Goal: Task Accomplishment & Management: Complete application form

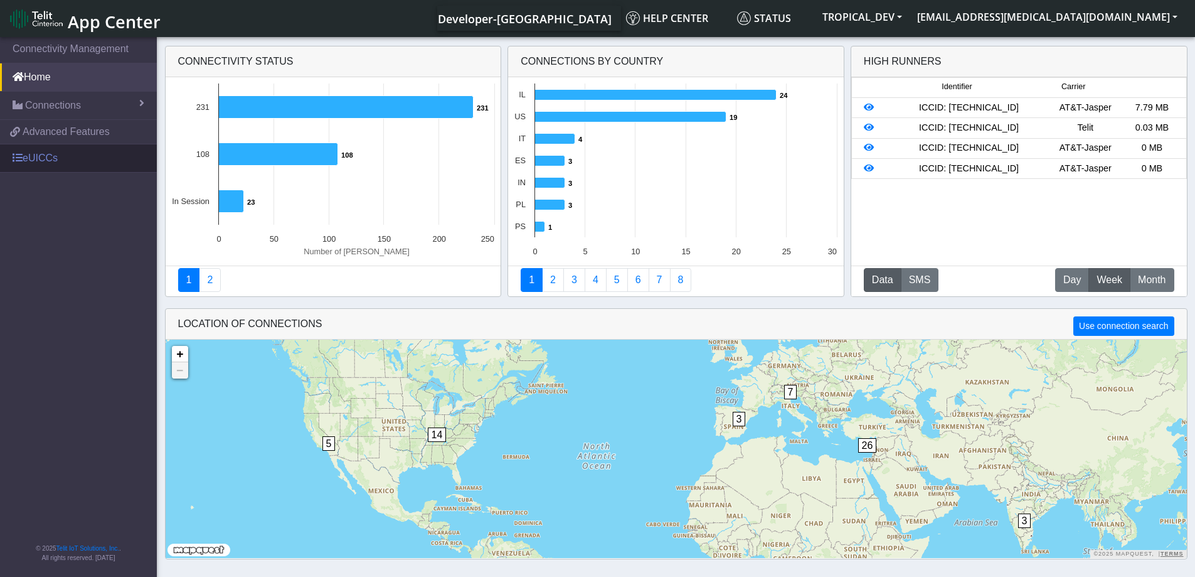
click at [58, 160] on link "eUICCs" at bounding box center [78, 158] width 157 height 28
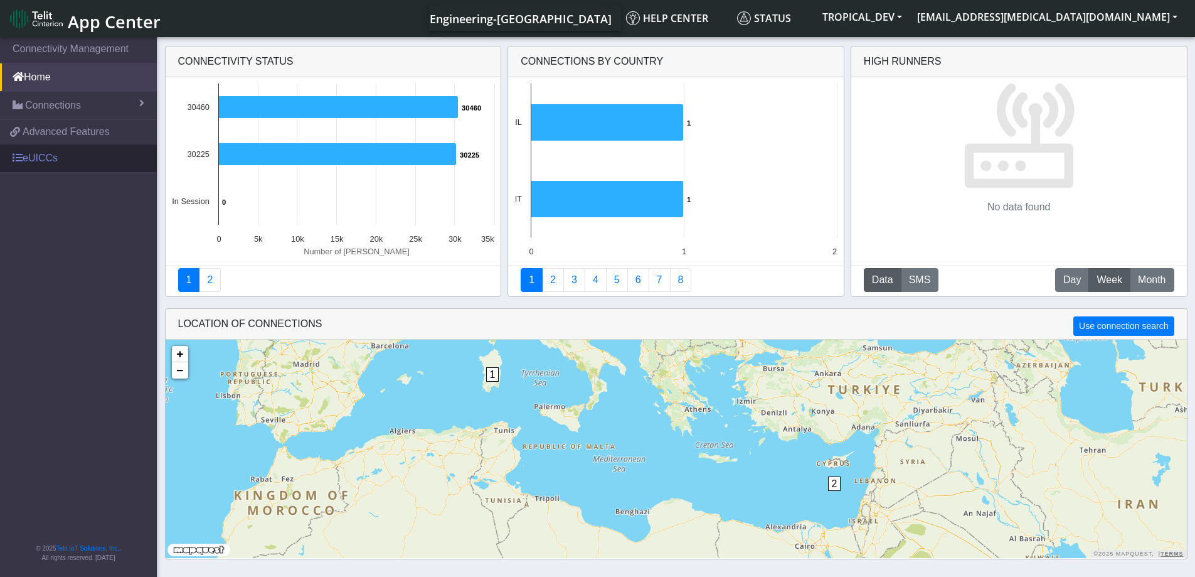
click at [48, 159] on link "eUICCs" at bounding box center [78, 158] width 157 height 28
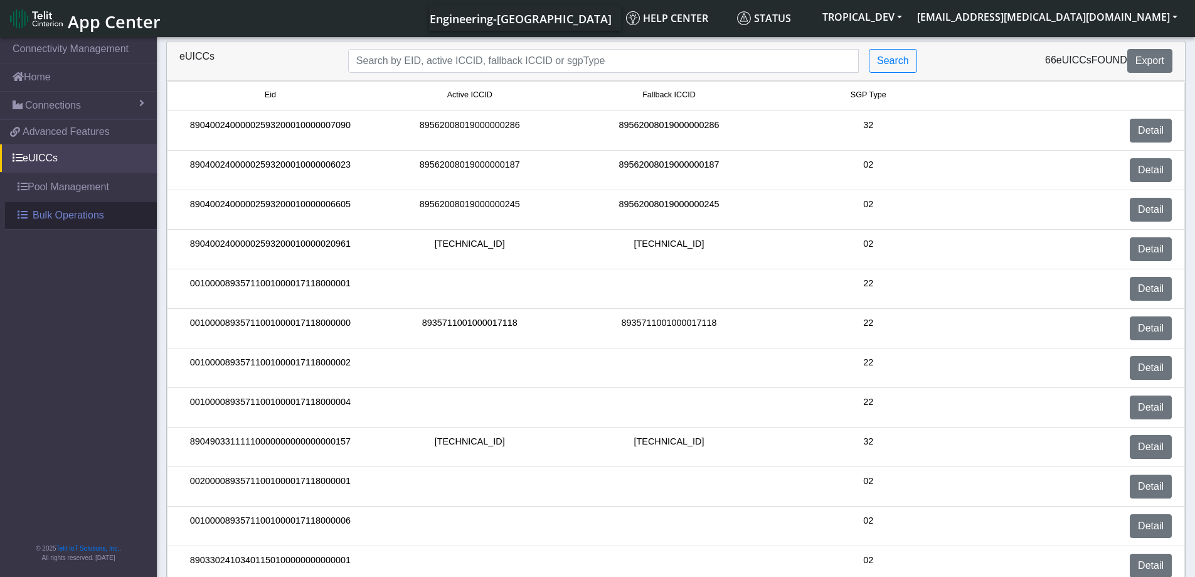
click at [56, 207] on link "Bulk Operations" at bounding box center [81, 215] width 152 height 28
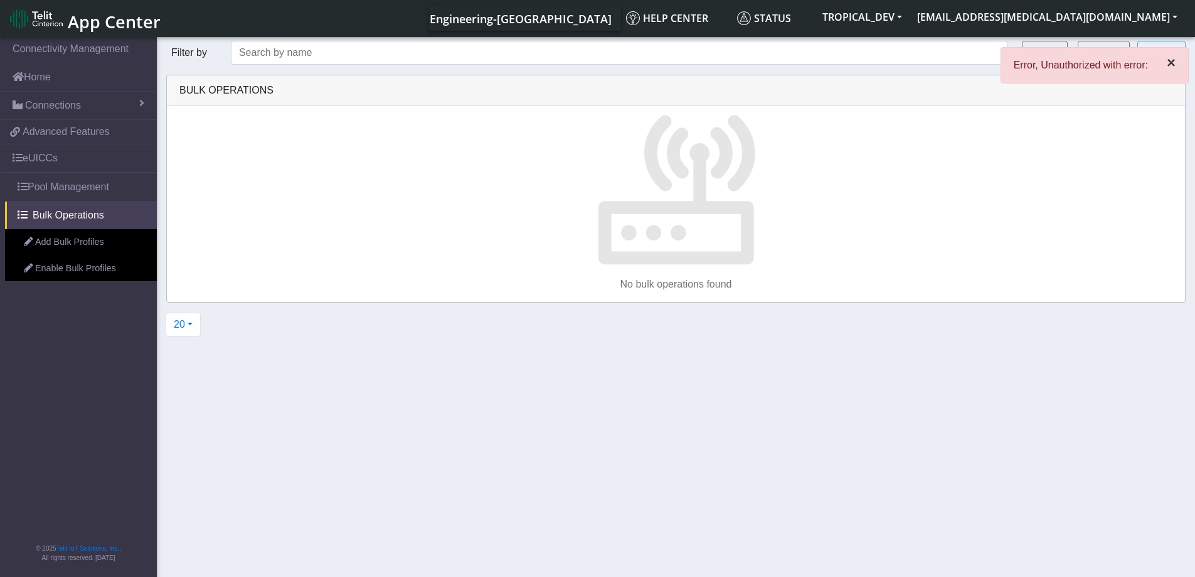
click at [1172, 62] on span "×" at bounding box center [1171, 62] width 9 height 17
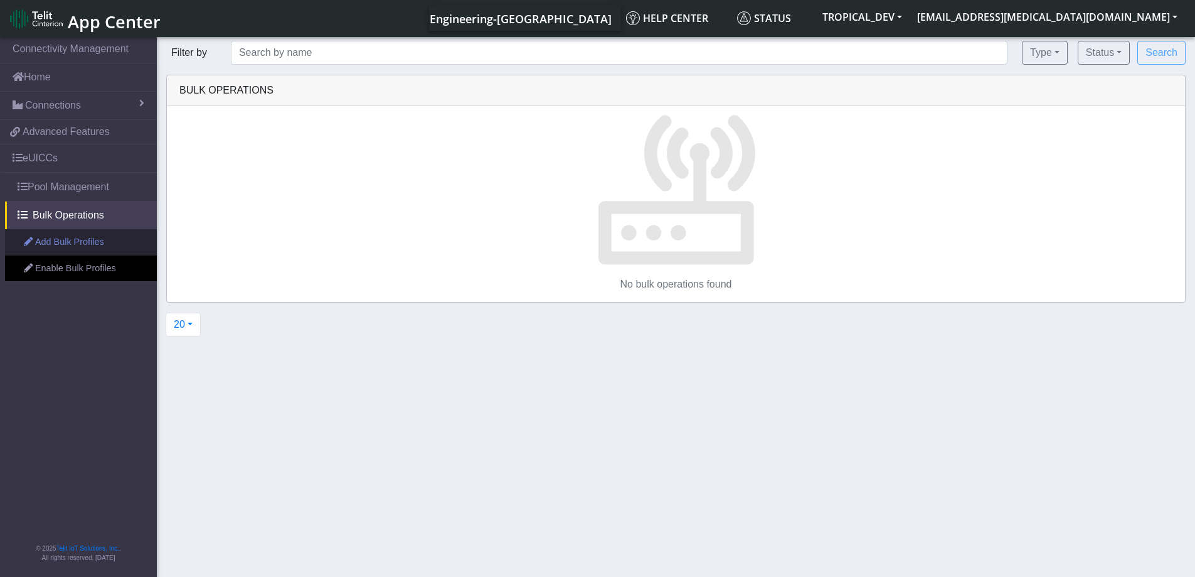
click at [66, 240] on link "Add Bulk Profiles" at bounding box center [81, 242] width 152 height 26
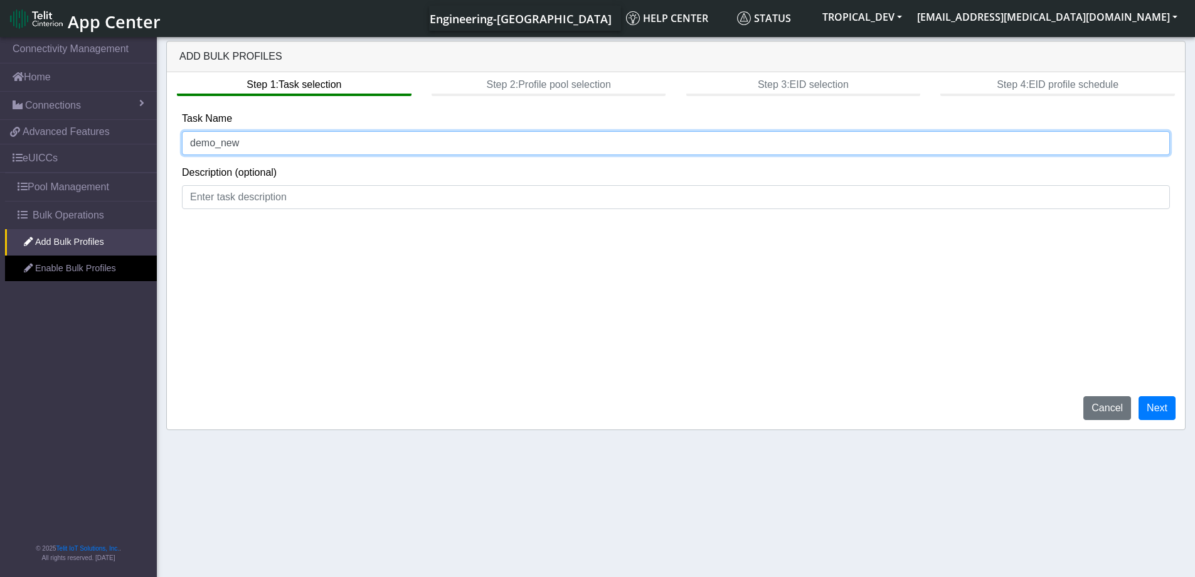
click at [326, 138] on input "demo_new" at bounding box center [676, 143] width 988 height 24
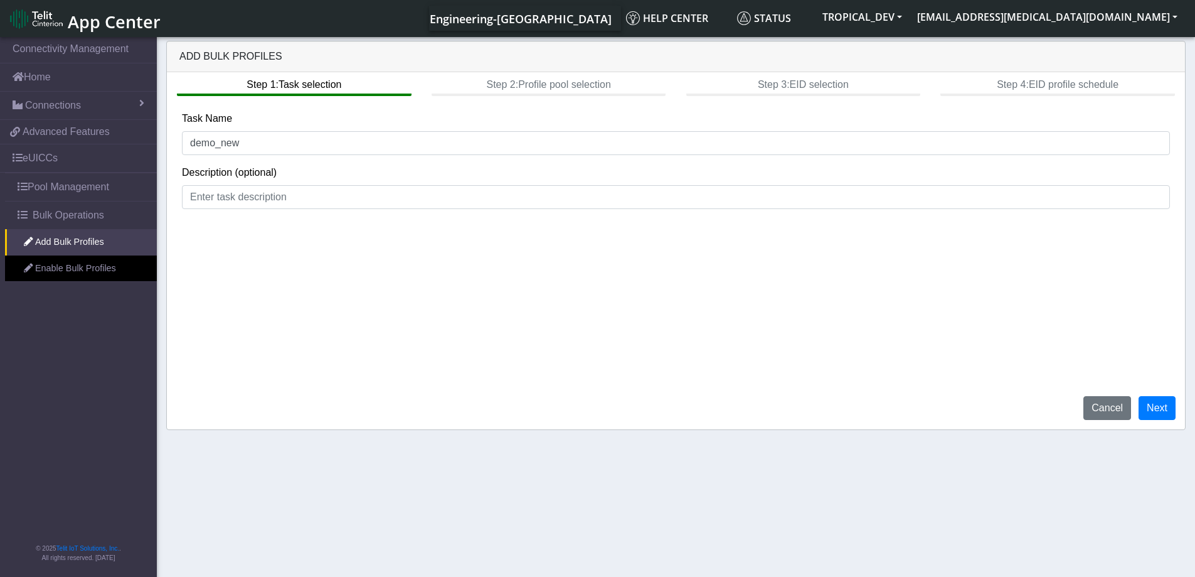
click at [565, 83] on div "Step 1: Task selection Step 2: Profile pool selection Step 3: EID selection Ste…" at bounding box center [676, 84] width 1019 height 24
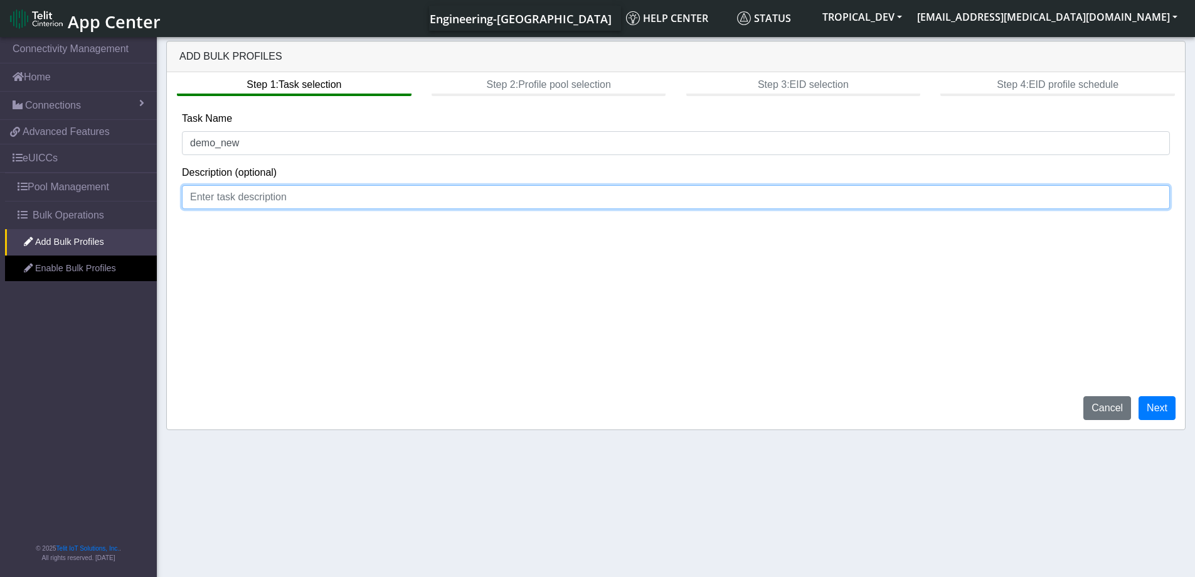
click at [420, 185] on input at bounding box center [676, 197] width 988 height 24
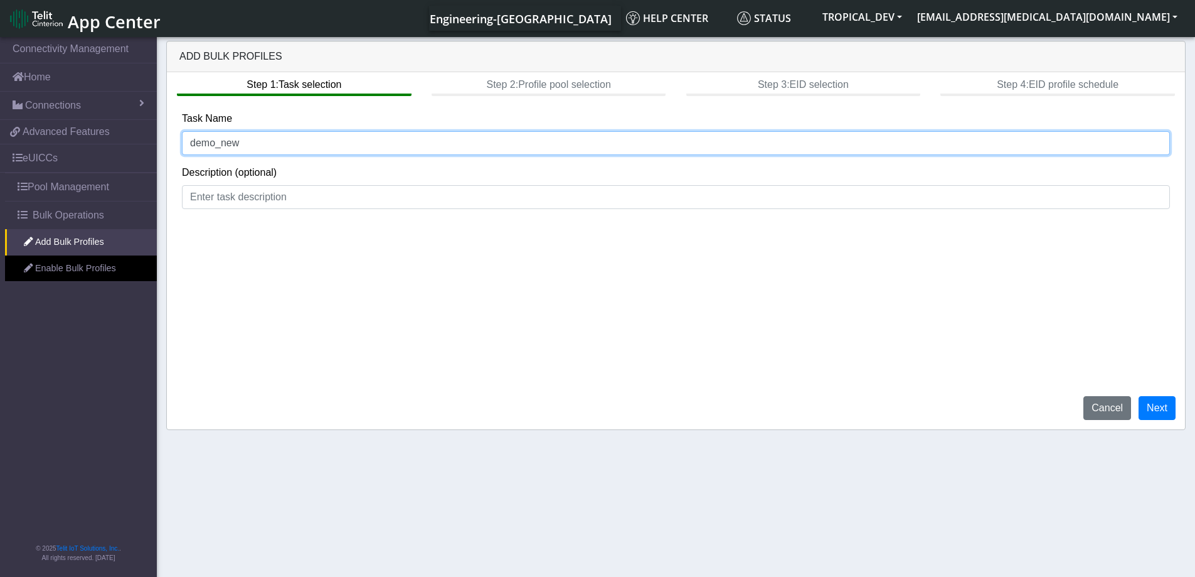
click at [318, 149] on input "demo_new" at bounding box center [676, 143] width 988 height 24
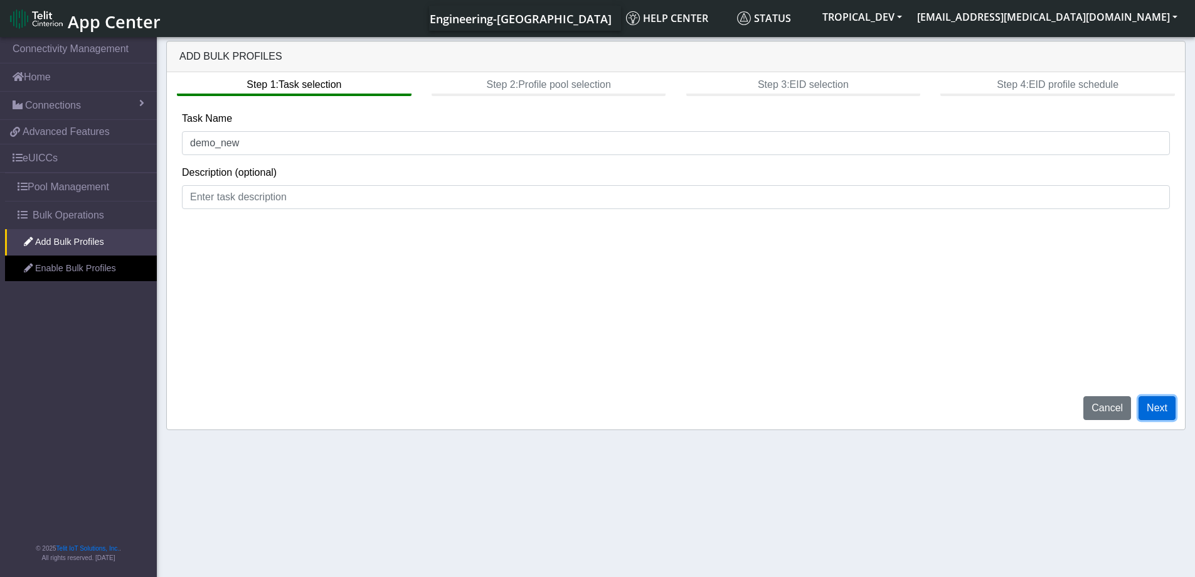
click at [1167, 402] on button "Next" at bounding box center [1157, 408] width 37 height 24
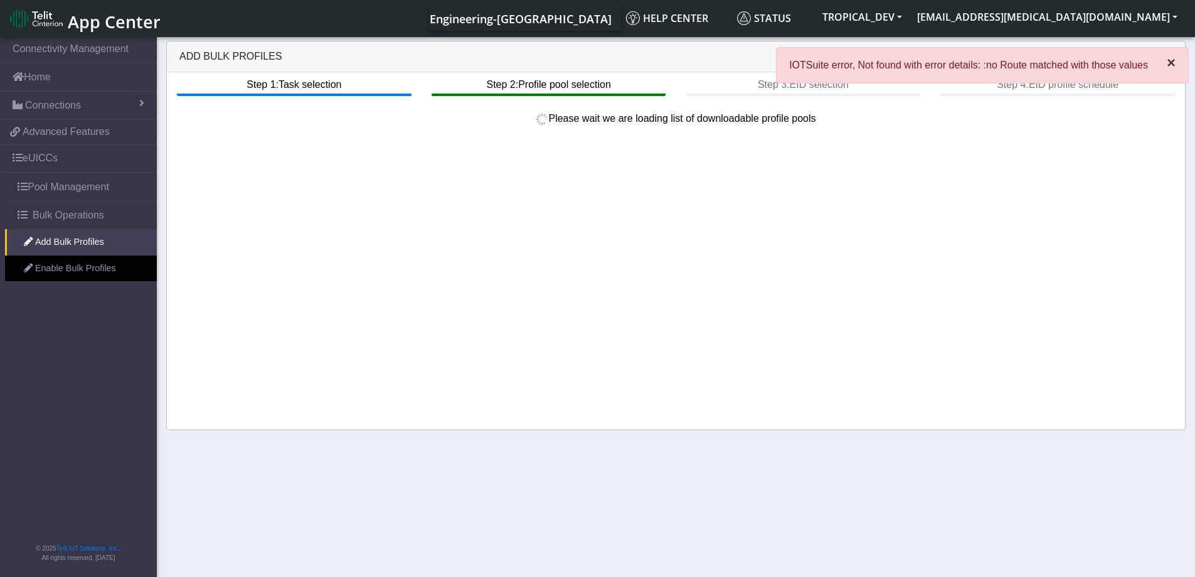
click at [1173, 63] on span "×" at bounding box center [1171, 62] width 9 height 17
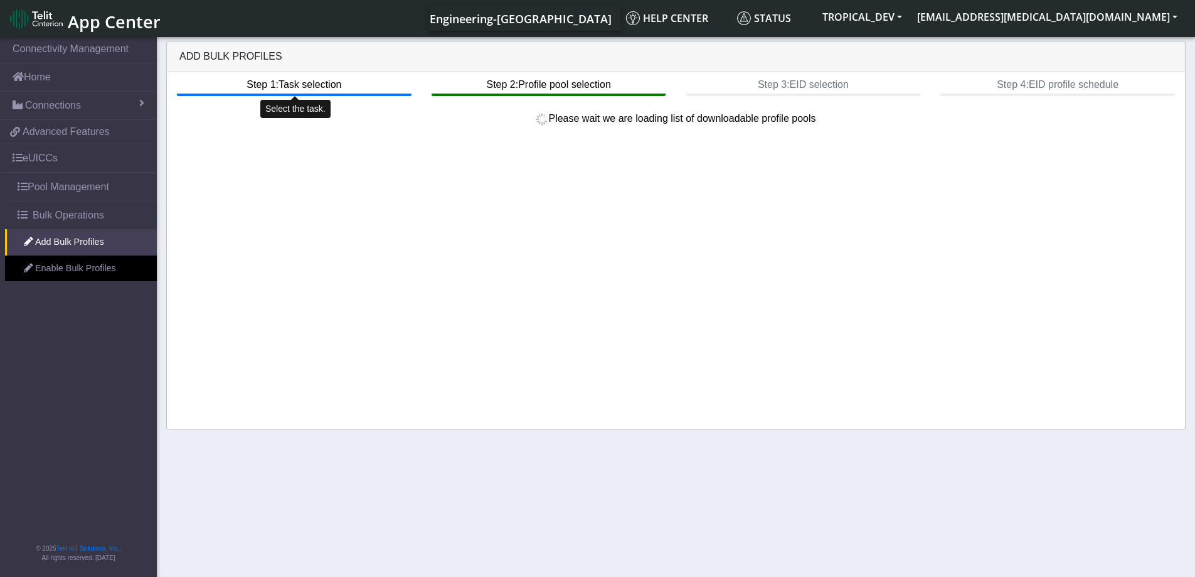
click at [338, 87] on btn "Step 1: Task selection" at bounding box center [294, 84] width 234 height 24
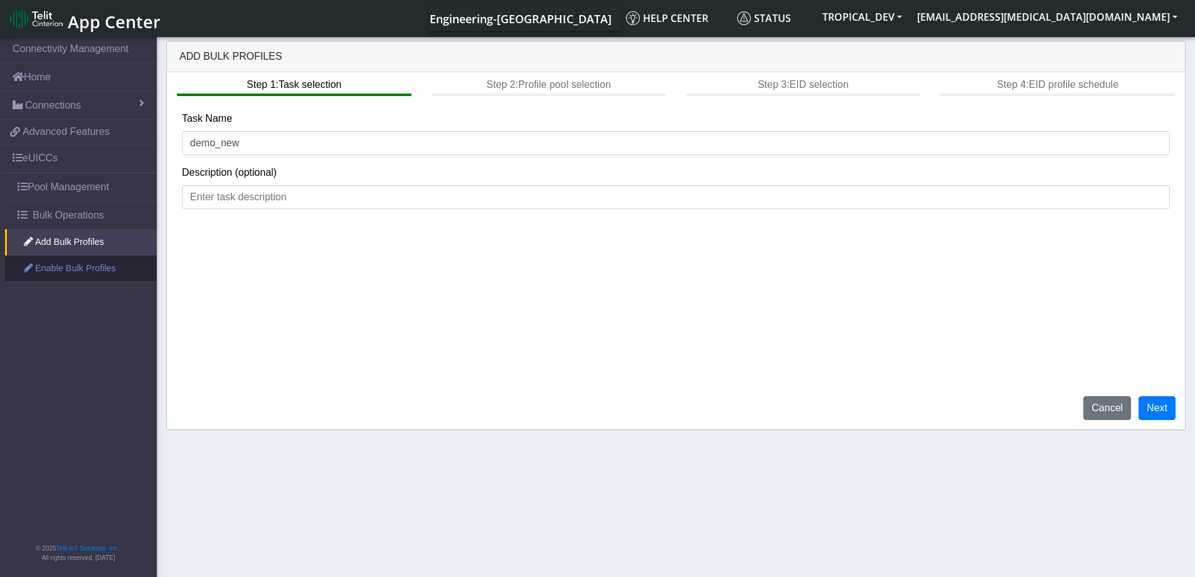
click at [68, 274] on link "Enable Bulk Profiles" at bounding box center [81, 268] width 152 height 26
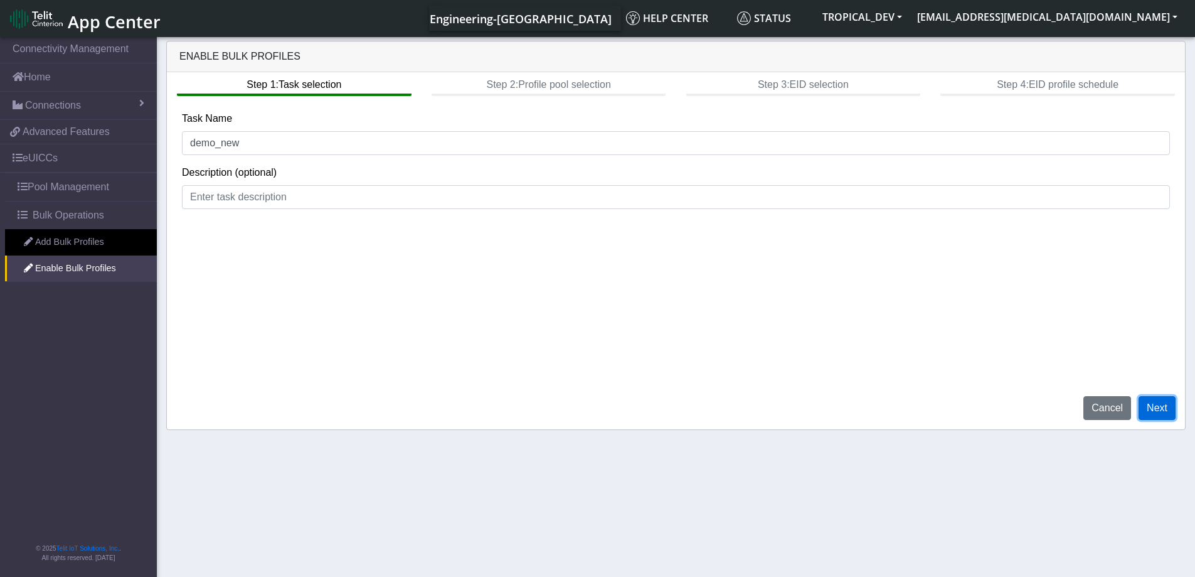
click at [1162, 404] on button "Next" at bounding box center [1157, 408] width 37 height 24
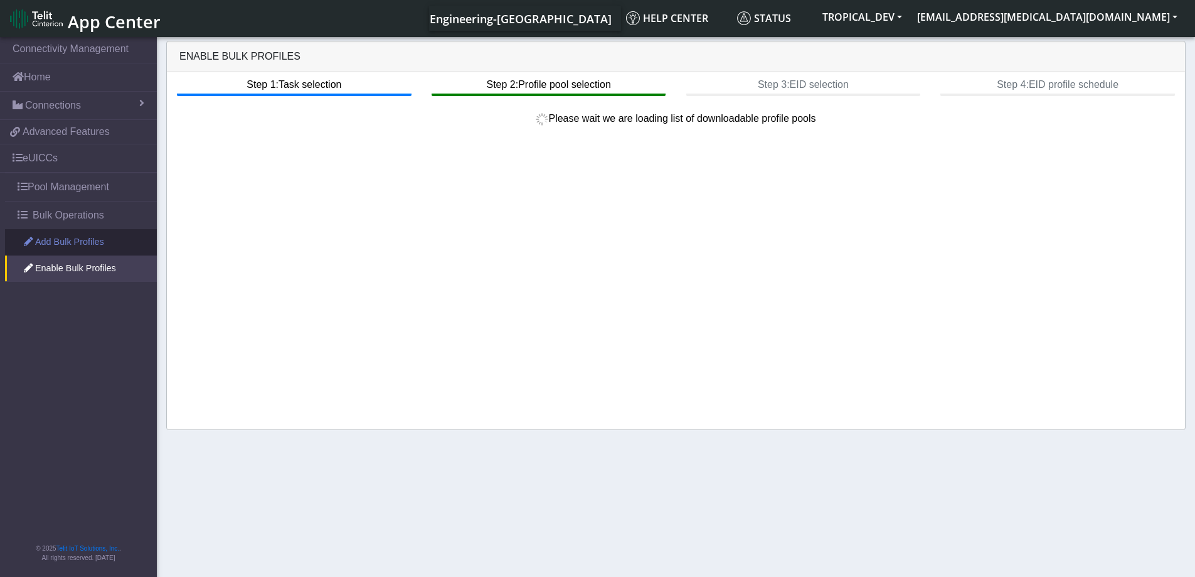
click at [85, 243] on link "Add Bulk Profiles" at bounding box center [81, 242] width 152 height 26
